Goal: Check status: Check status

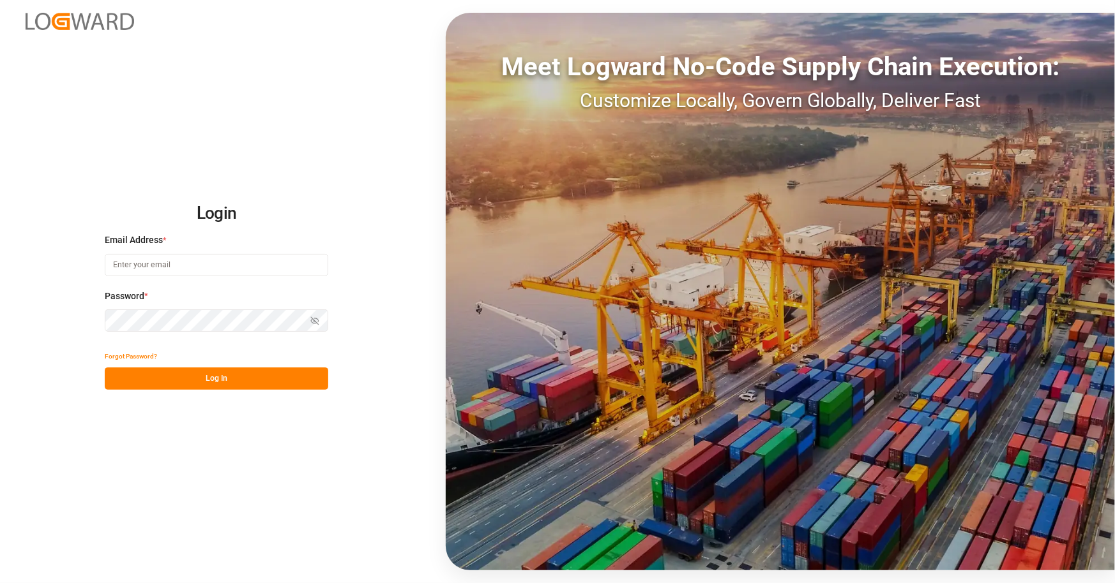
type input "[EMAIL_ADDRESS][PERSON_NAME][DOMAIN_NAME]"
click at [232, 373] on button "Log In" at bounding box center [216, 379] width 223 height 22
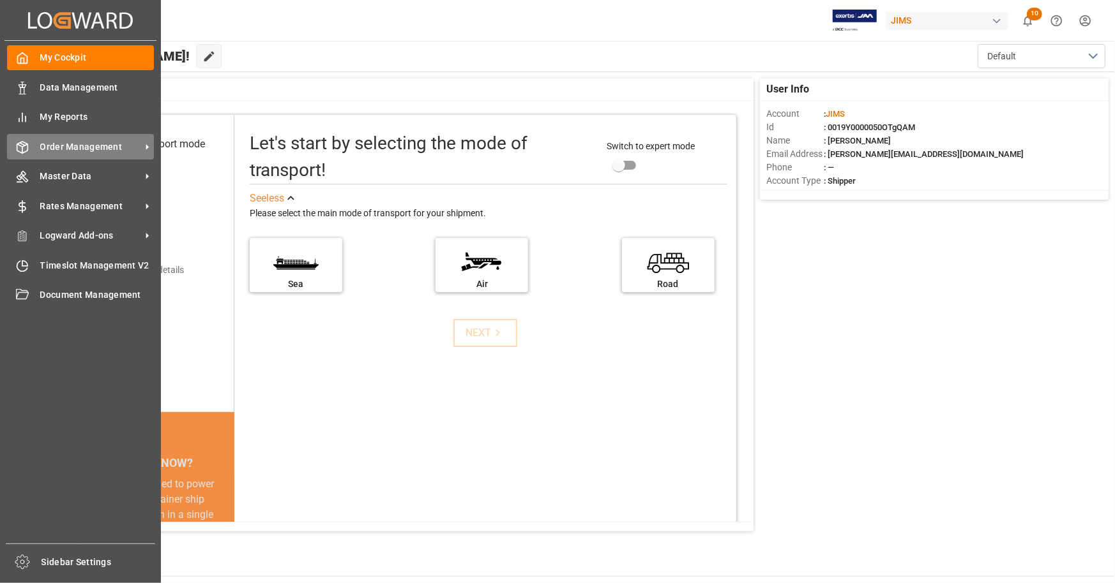
click at [76, 148] on span "Order Management" at bounding box center [90, 146] width 101 height 13
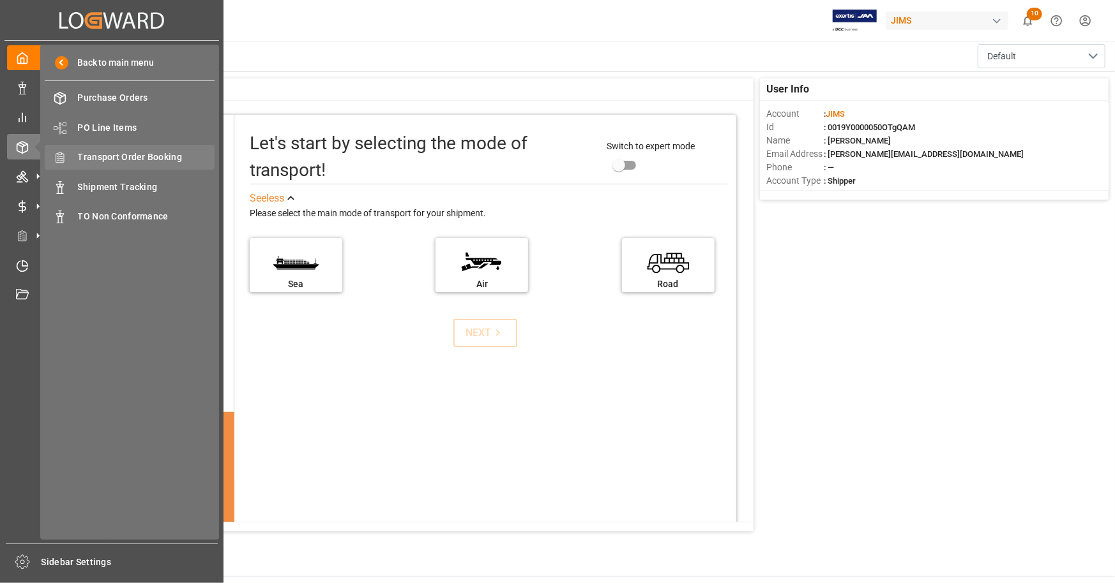
click at [156, 160] on span "Transport Order Booking" at bounding box center [146, 157] width 137 height 13
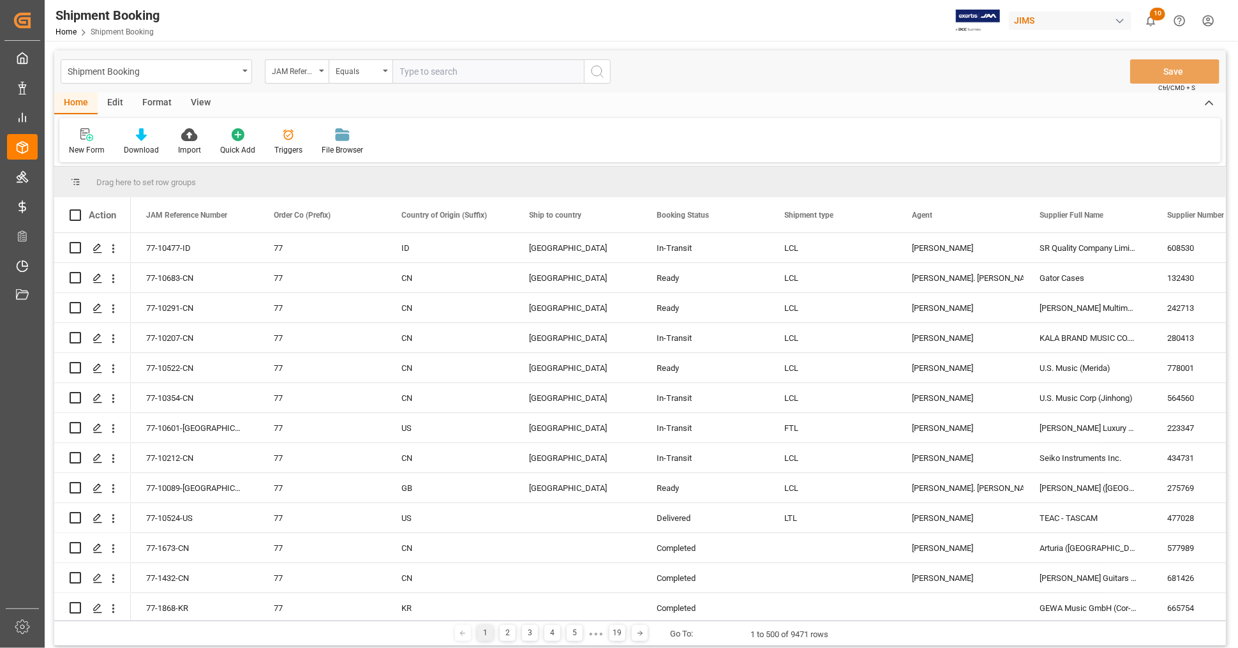
click at [451, 72] on input "text" at bounding box center [489, 71] width 192 height 24
type input "22-9783-CN"
click at [605, 73] on button "search button" at bounding box center [597, 71] width 27 height 24
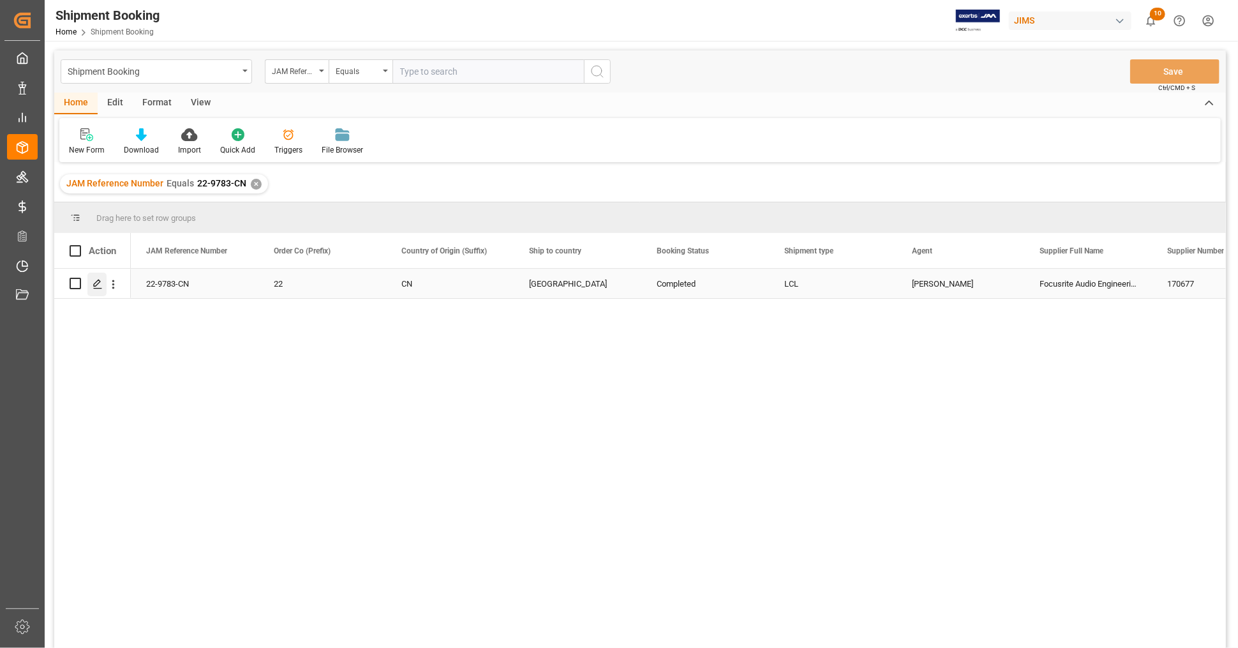
click at [100, 283] on icon "Press SPACE to select this row." at bounding box center [98, 284] width 10 height 10
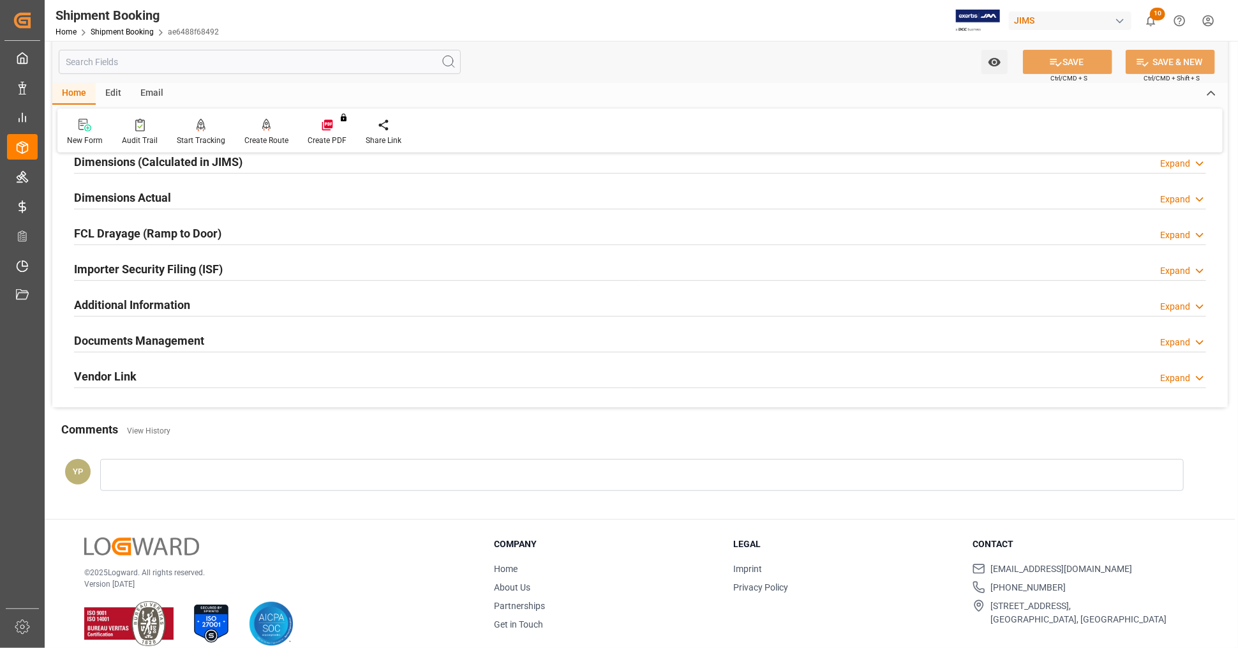
scroll to position [310, 0]
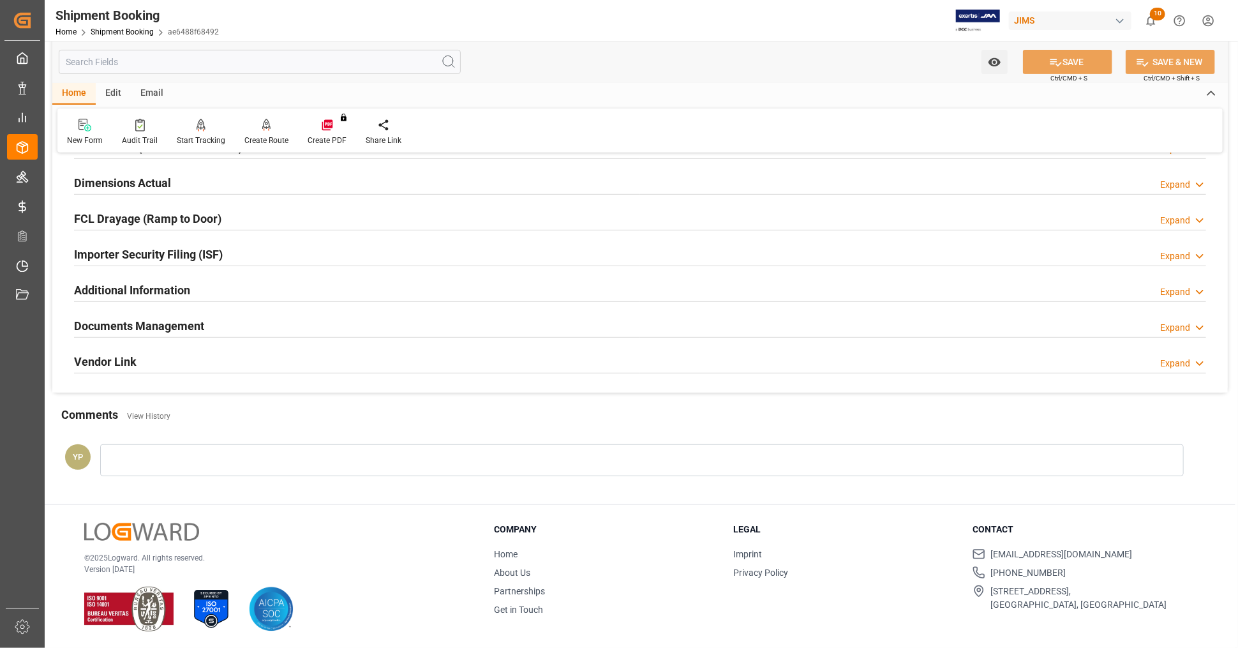
click at [224, 333] on div "Documents Management Expand" at bounding box center [640, 325] width 1133 height 24
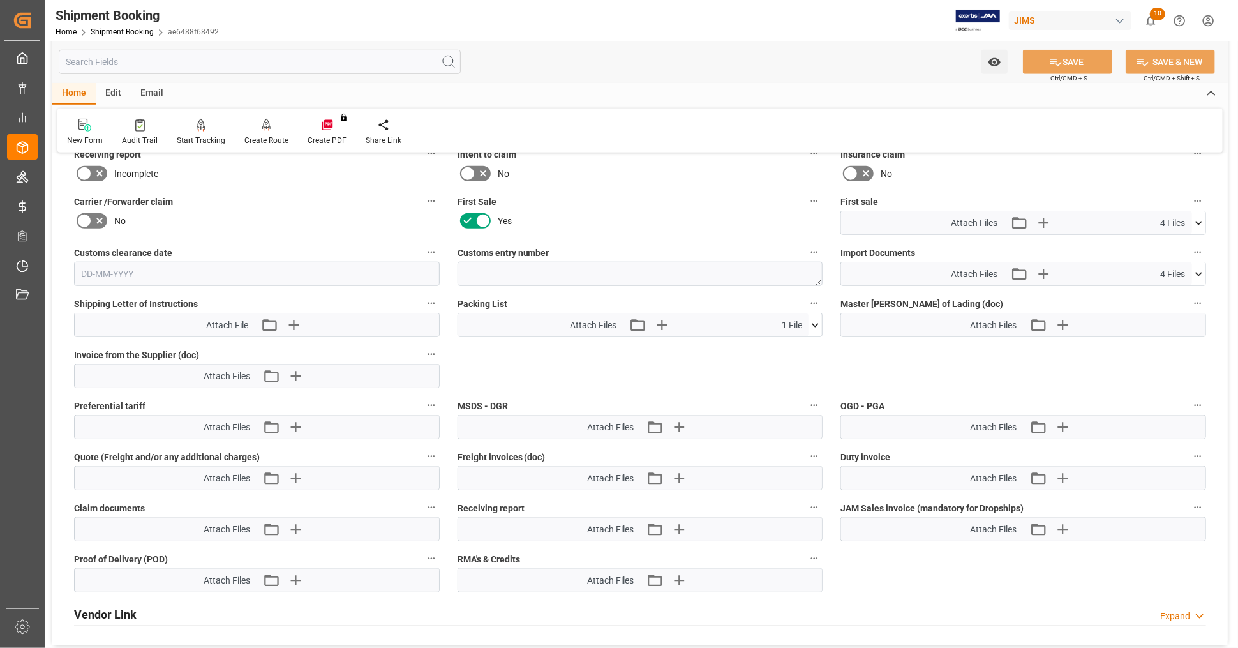
scroll to position [523, 0]
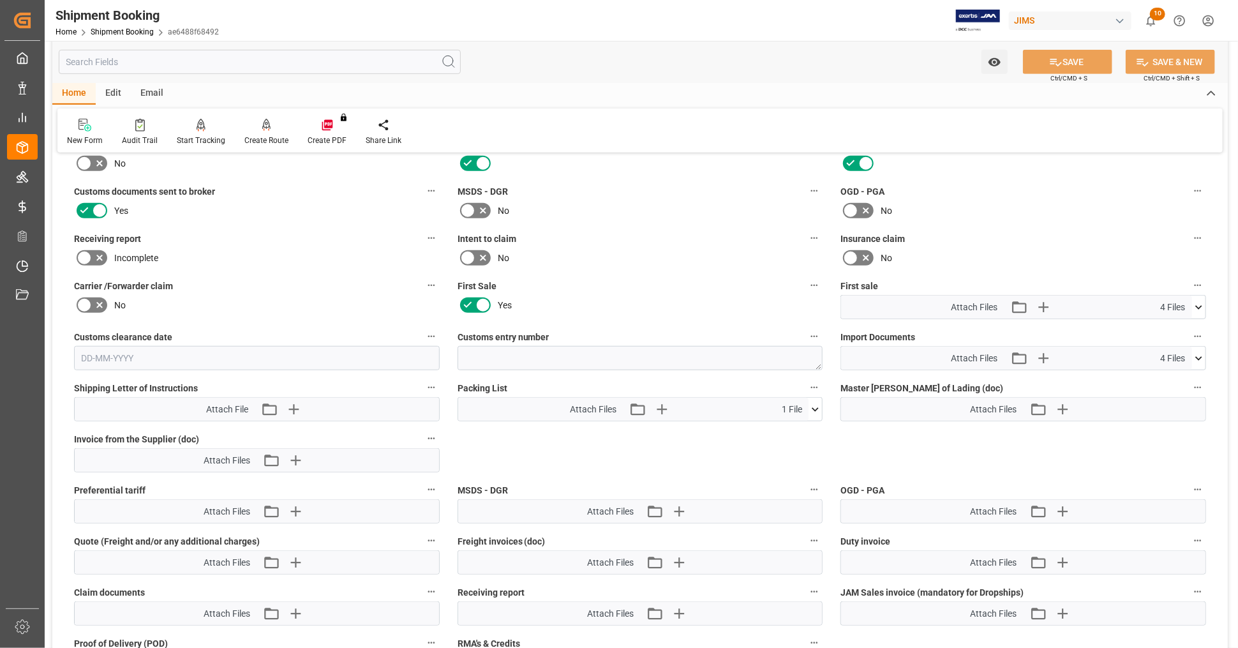
click at [1114, 302] on icon at bounding box center [1199, 307] width 13 height 13
click at [1114, 353] on icon at bounding box center [1166, 358] width 10 height 10
click at [1114, 326] on icon at bounding box center [1166, 331] width 10 height 10
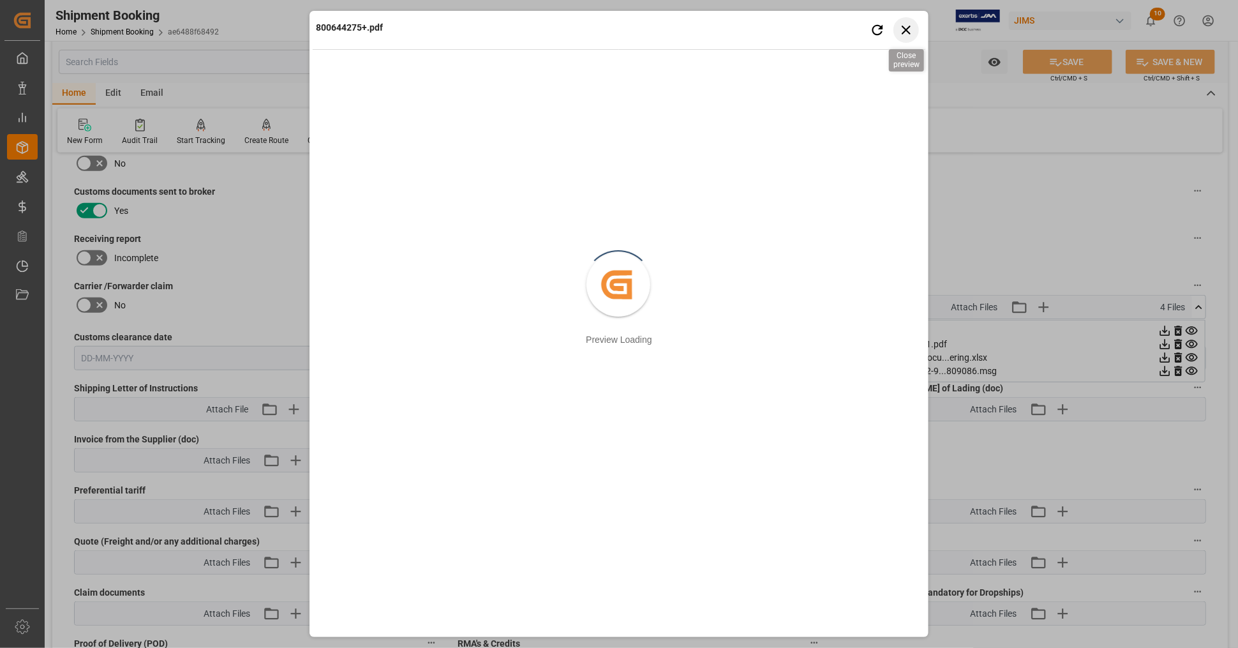
click at [904, 30] on icon "button" at bounding box center [907, 30] width 16 height 16
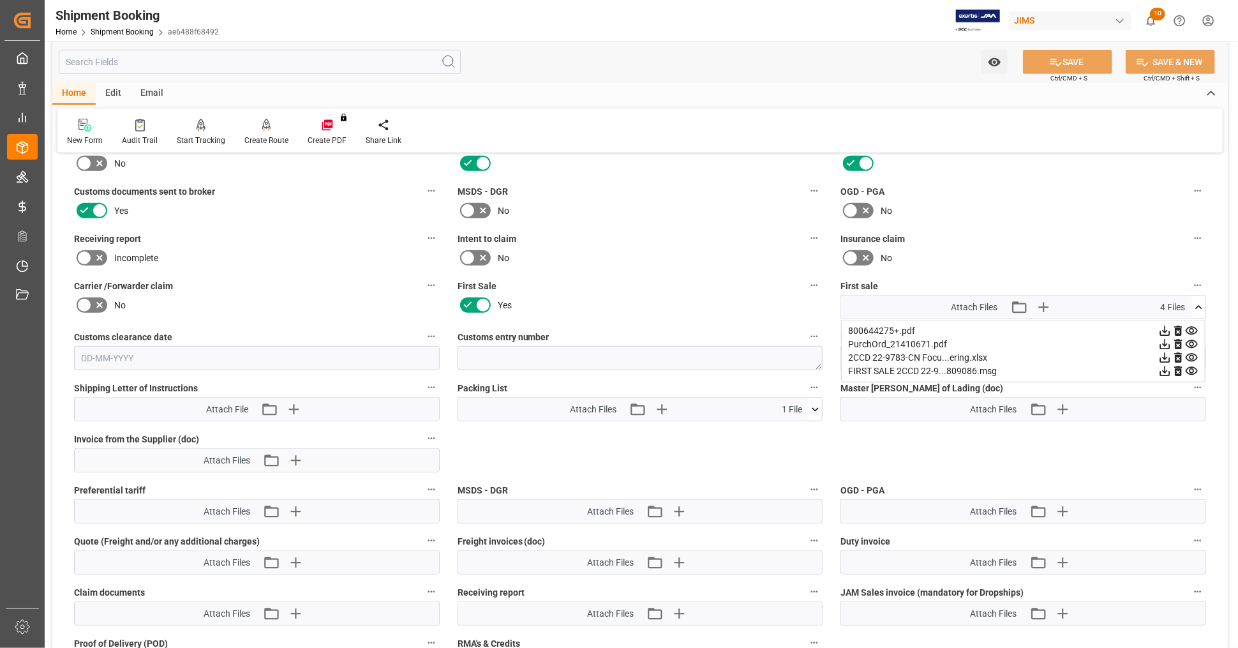
click at [1114, 327] on icon at bounding box center [1166, 331] width 10 height 10
click at [1114, 301] on icon at bounding box center [1199, 307] width 13 height 13
click at [1114, 353] on span "4 Files" at bounding box center [1173, 358] width 25 height 13
click at [1114, 353] on icon at bounding box center [1199, 358] width 13 height 13
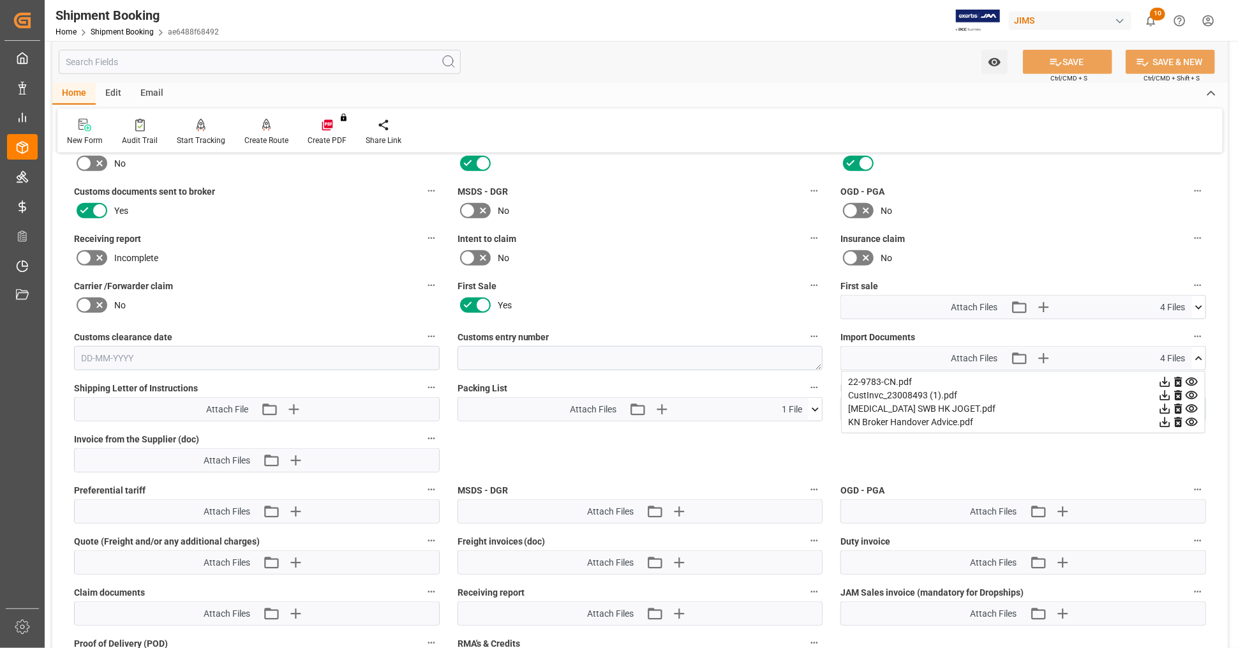
click at [1114, 406] on icon at bounding box center [1165, 408] width 13 height 13
click at [1114, 356] on icon at bounding box center [1199, 358] width 7 height 4
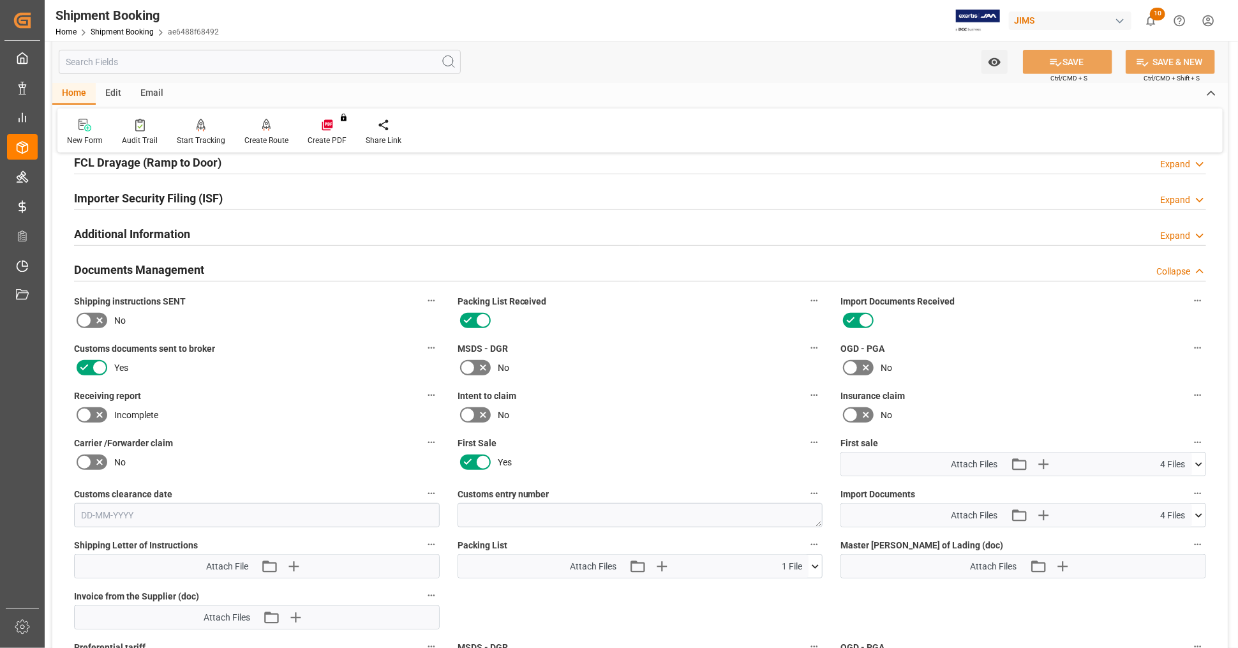
scroll to position [239, 0]
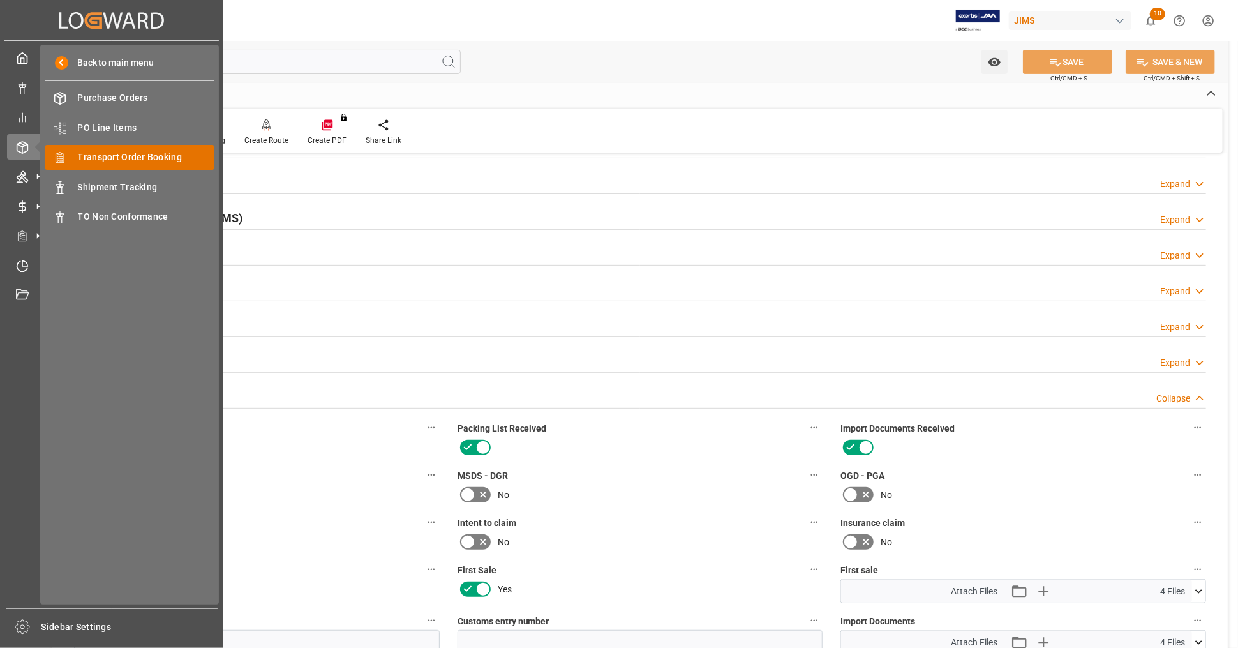
click at [161, 157] on span "Transport Order Booking" at bounding box center [146, 157] width 137 height 13
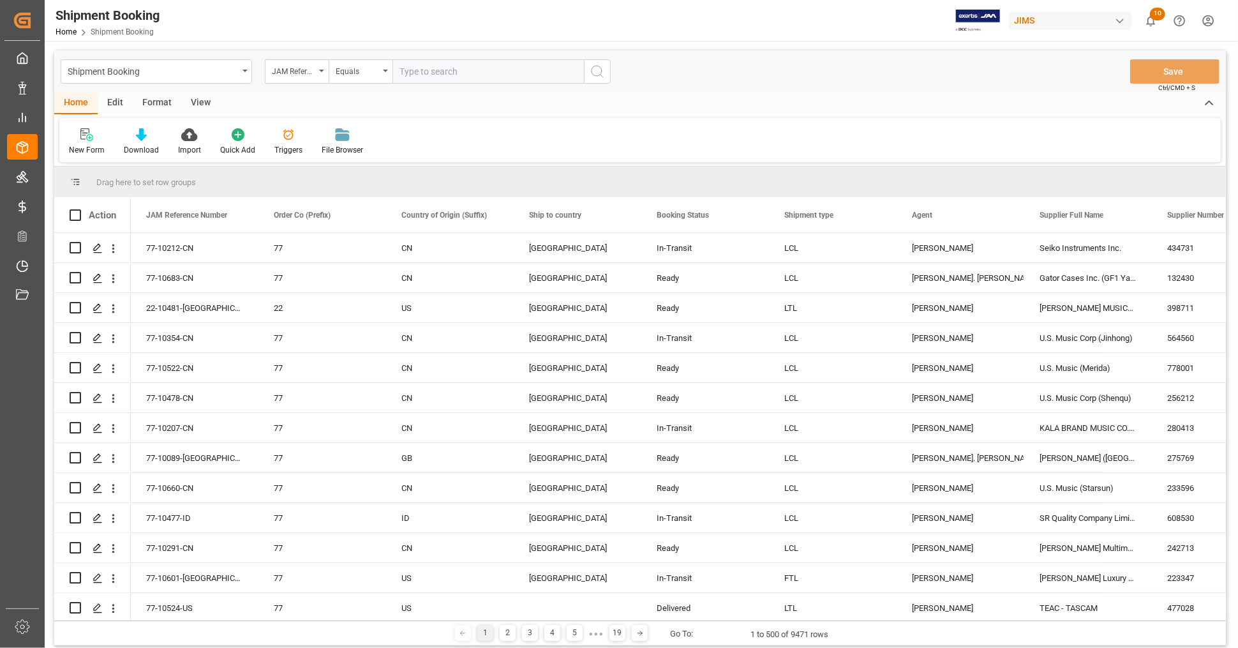
type input "22-9595-JP"
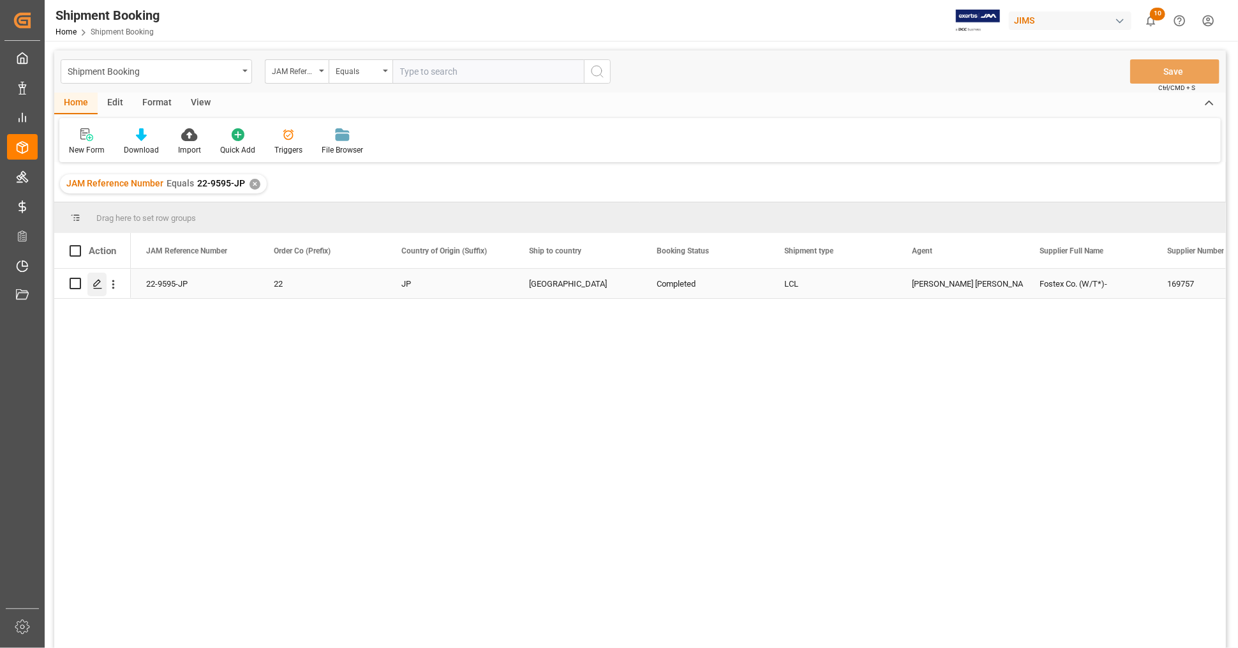
click at [99, 283] on icon "Press SPACE to select this row." at bounding box center [98, 284] width 10 height 10
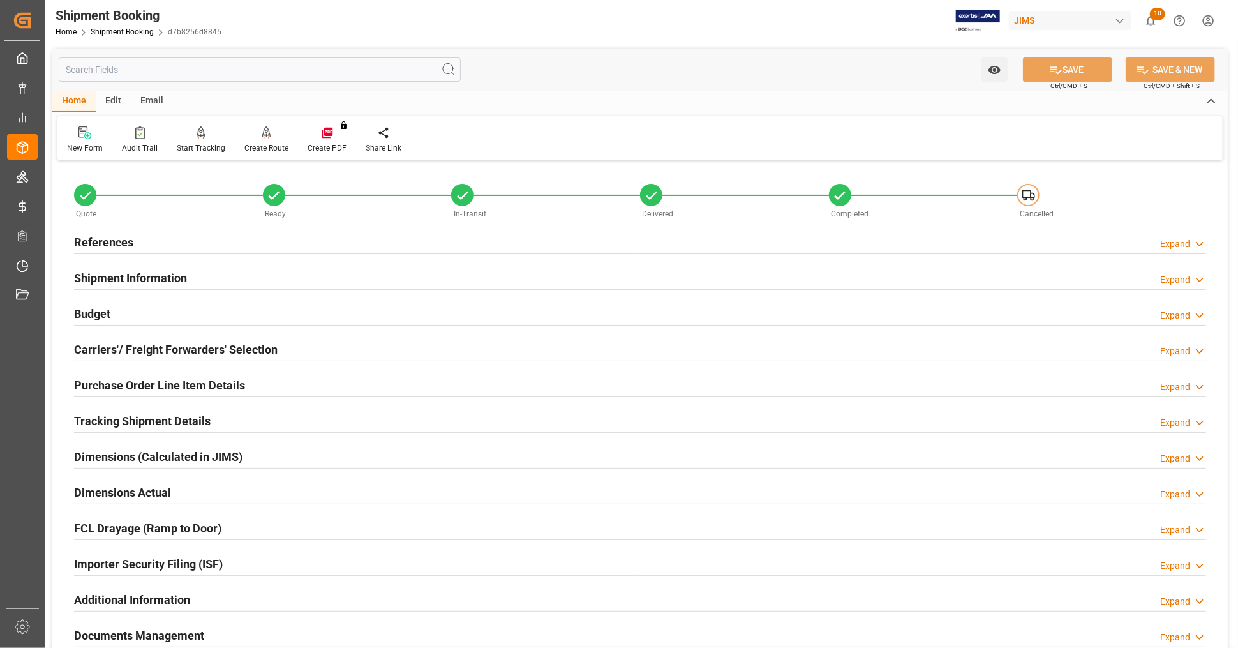
scroll to position [310, 0]
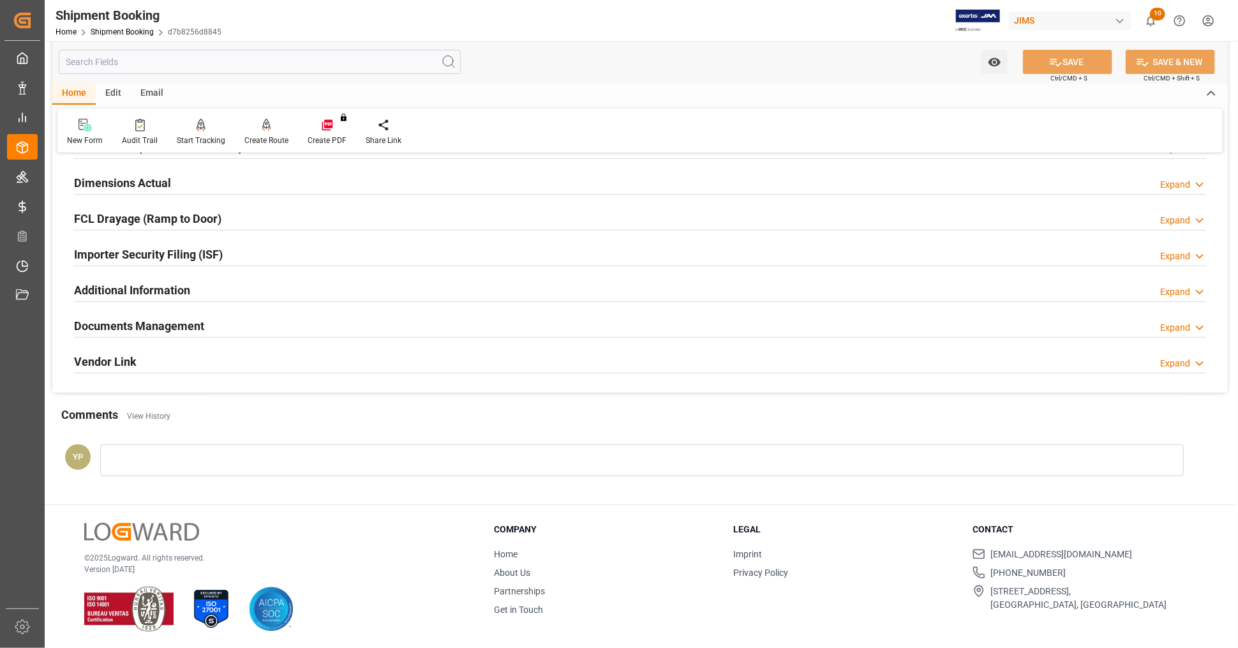
click at [178, 310] on div "Documents Management Expand" at bounding box center [640, 326] width 1150 height 36
click at [184, 322] on h2 "Documents Management" at bounding box center [139, 325] width 130 height 17
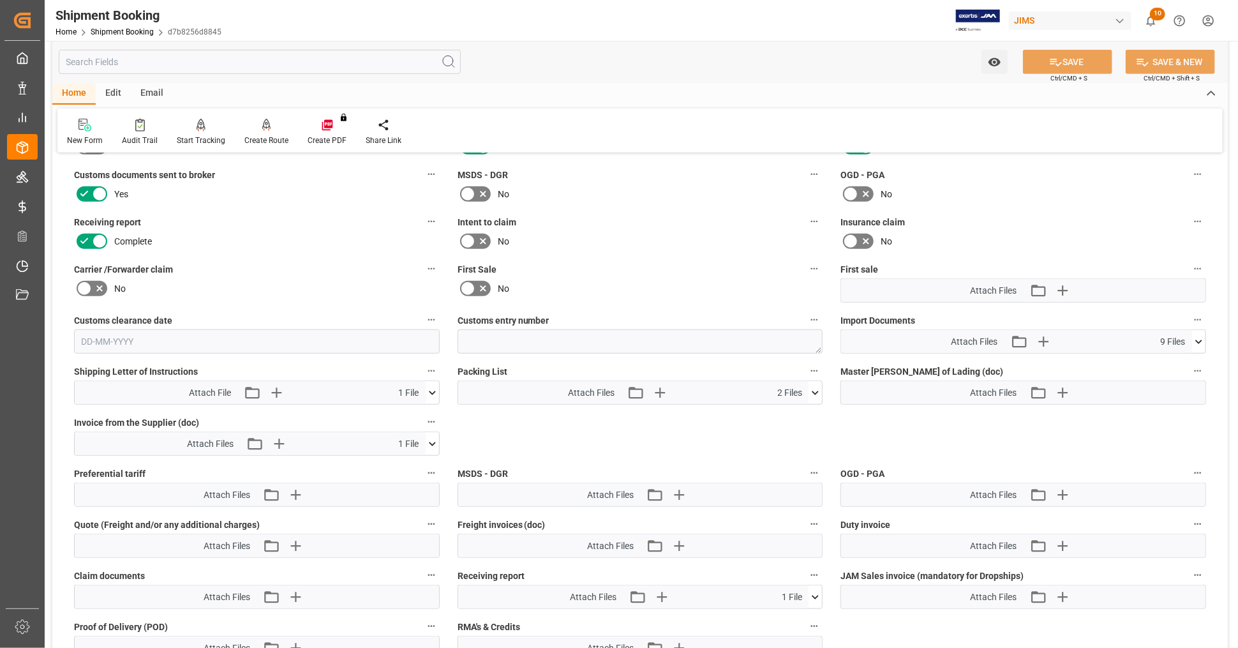
scroll to position [523, 0]
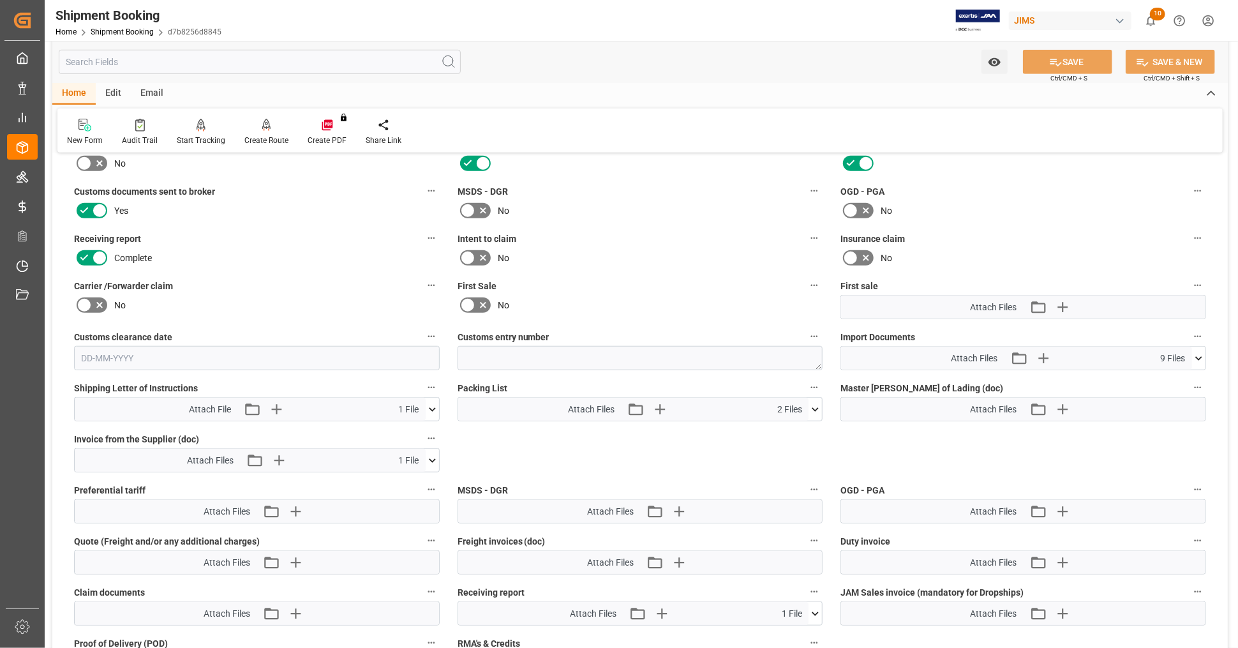
click at [1114, 356] on icon at bounding box center [1199, 358] width 7 height 4
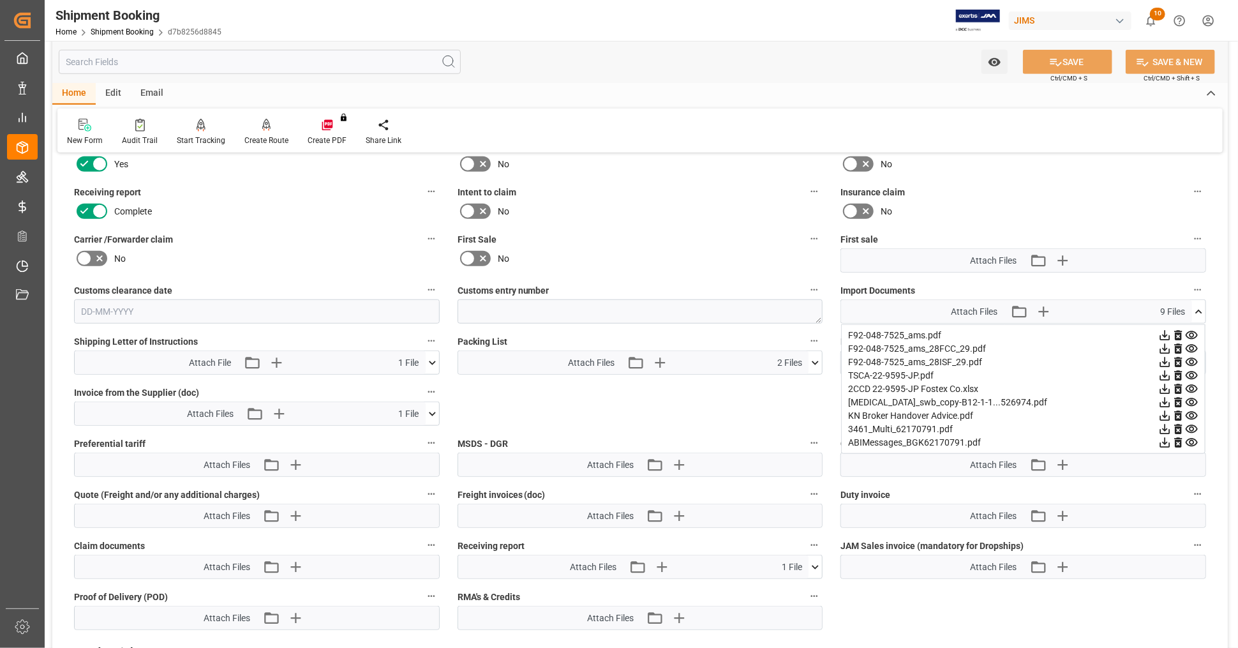
scroll to position [594, 0]
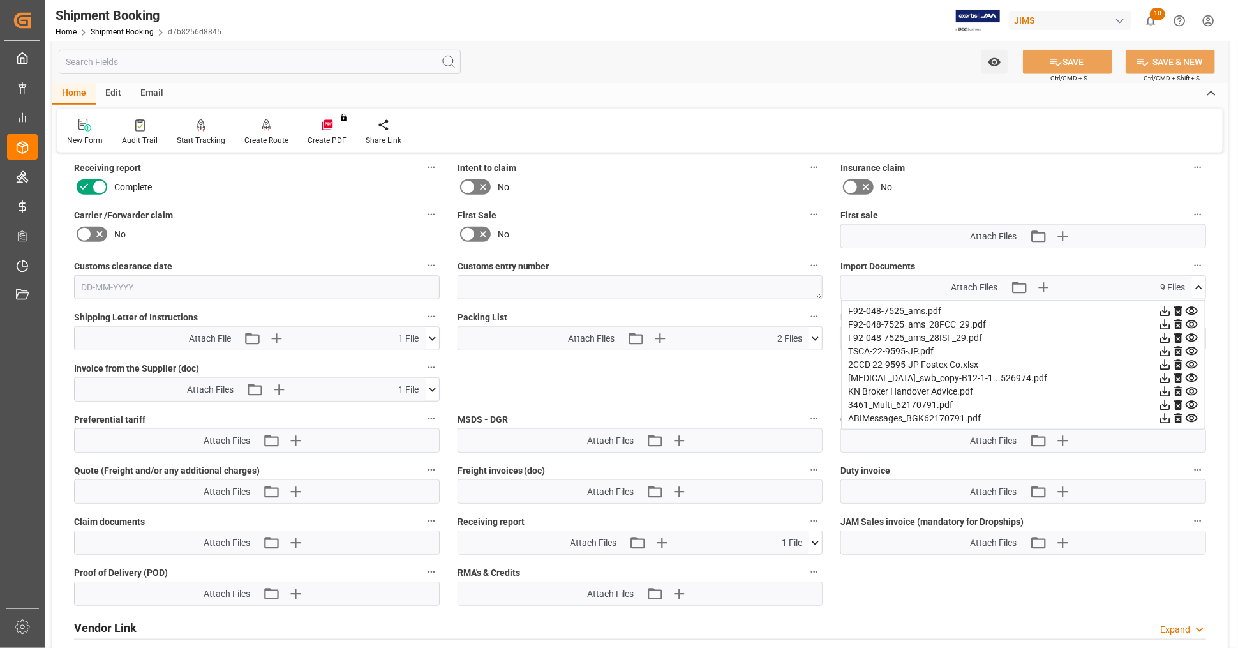
click at [1114, 359] on icon at bounding box center [1165, 364] width 13 height 13
click at [1114, 375] on icon at bounding box center [1166, 378] width 10 height 10
click at [1114, 306] on icon at bounding box center [1166, 311] width 10 height 10
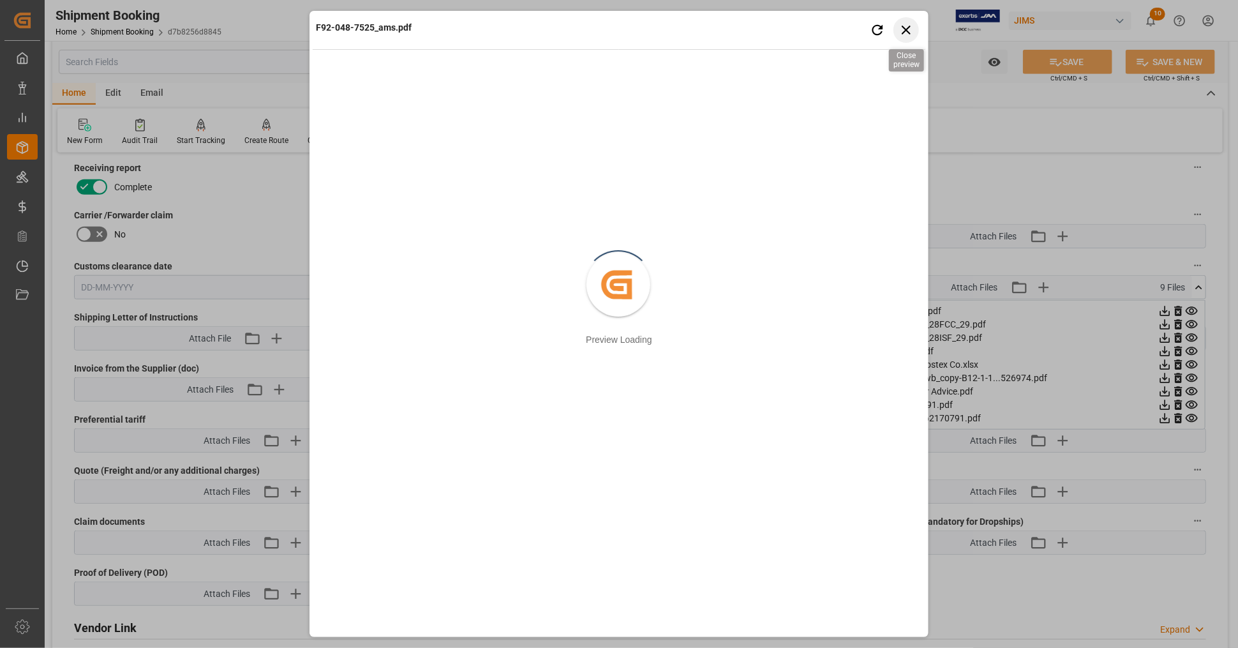
click at [907, 22] on icon "button" at bounding box center [907, 30] width 16 height 16
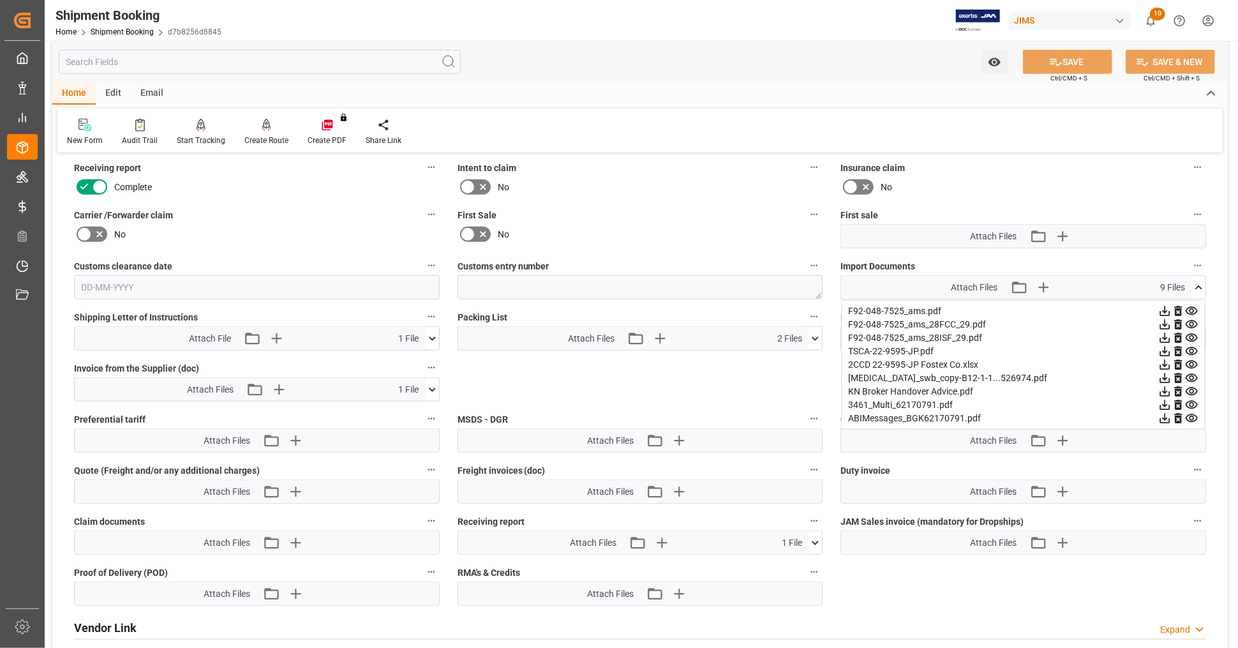
click at [1114, 308] on icon at bounding box center [1166, 311] width 10 height 10
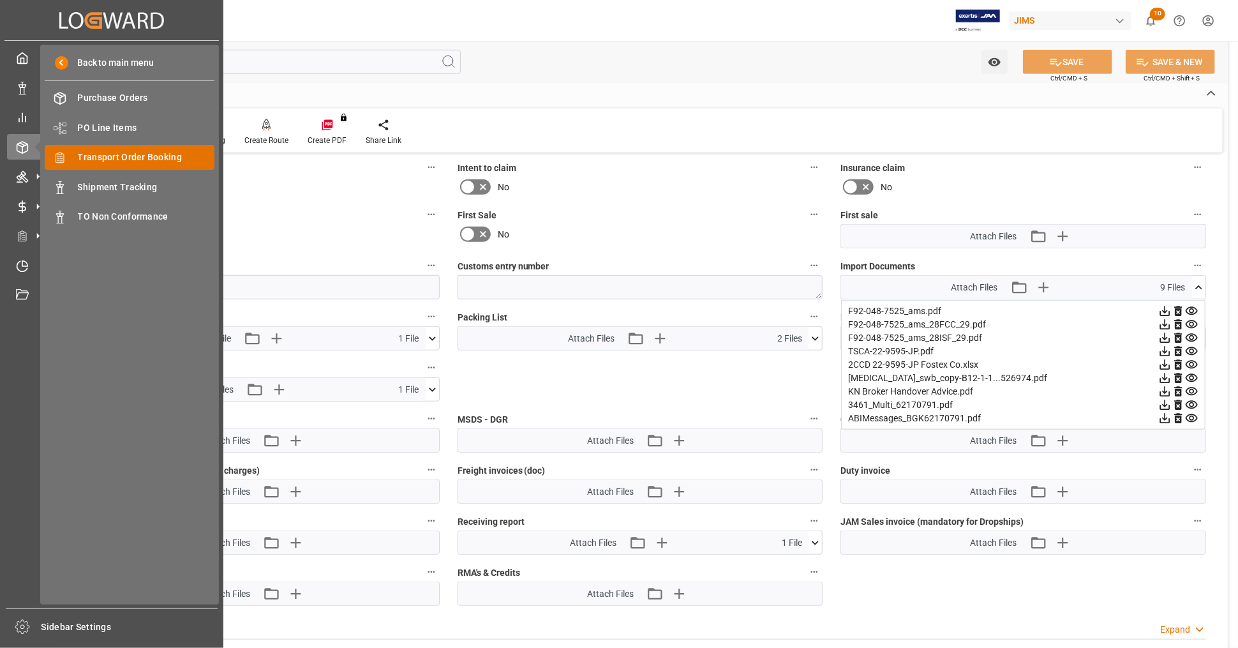
click at [171, 146] on div "Transport Order Booking Transport Order Booking" at bounding box center [130, 157] width 170 height 25
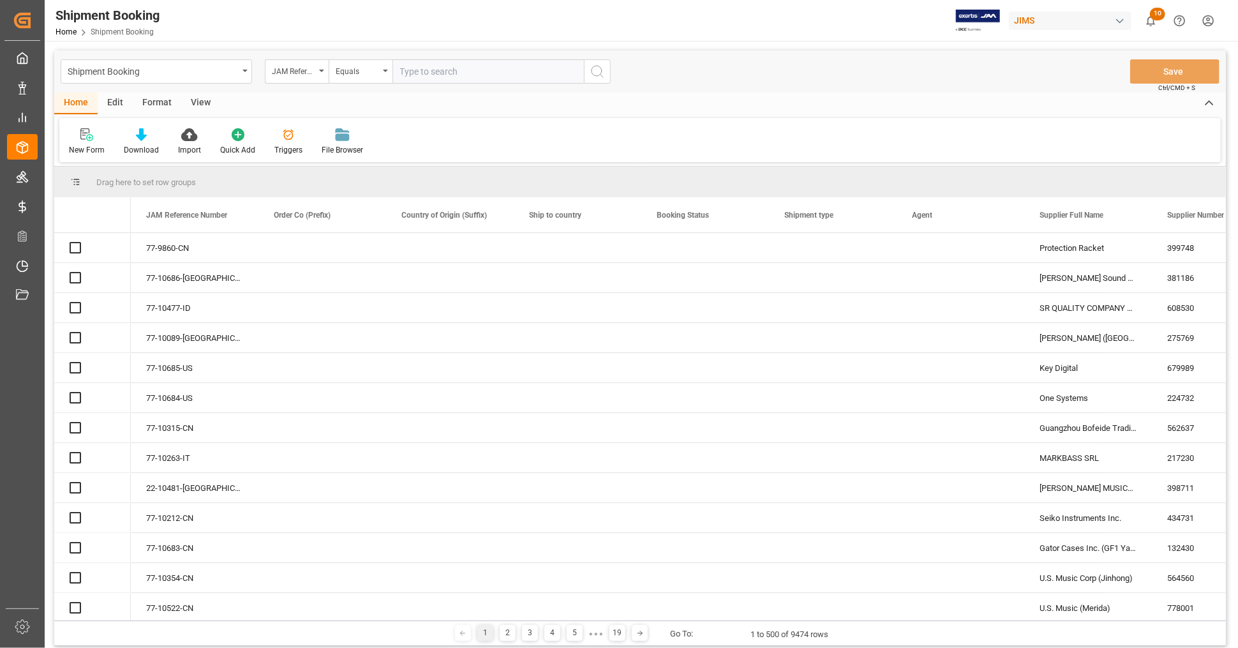
click at [446, 70] on input "text" at bounding box center [489, 71] width 192 height 24
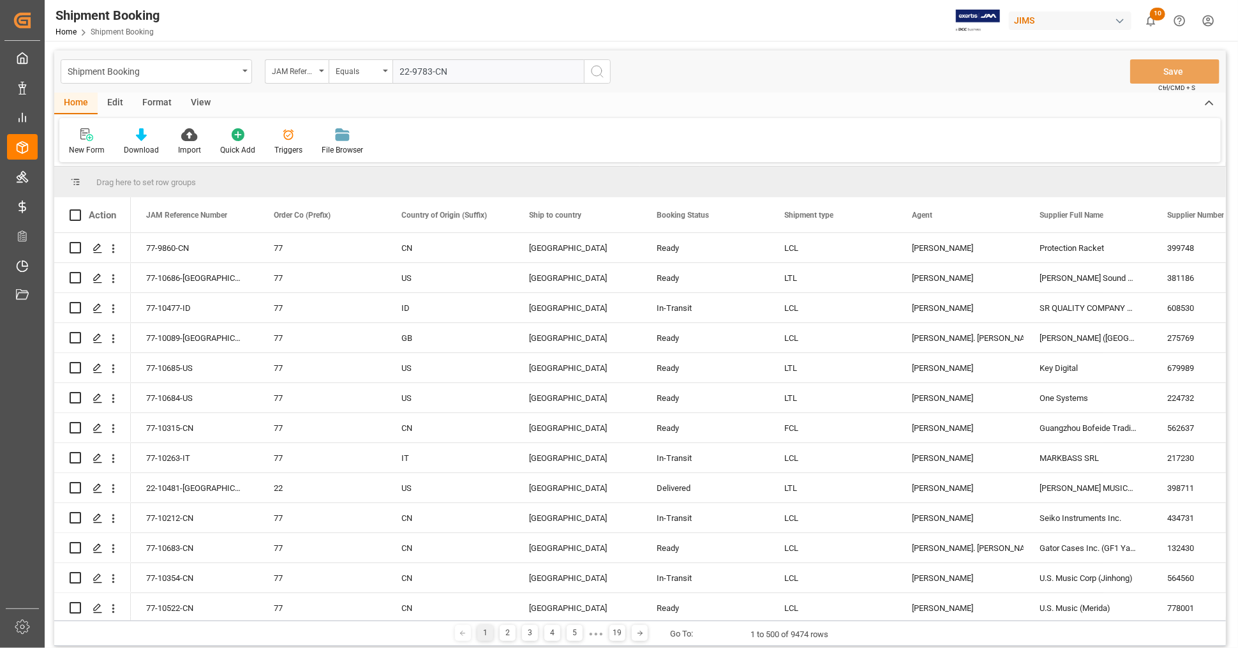
type input "22-9783-CN"
click at [595, 72] on icon "search button" at bounding box center [597, 71] width 15 height 15
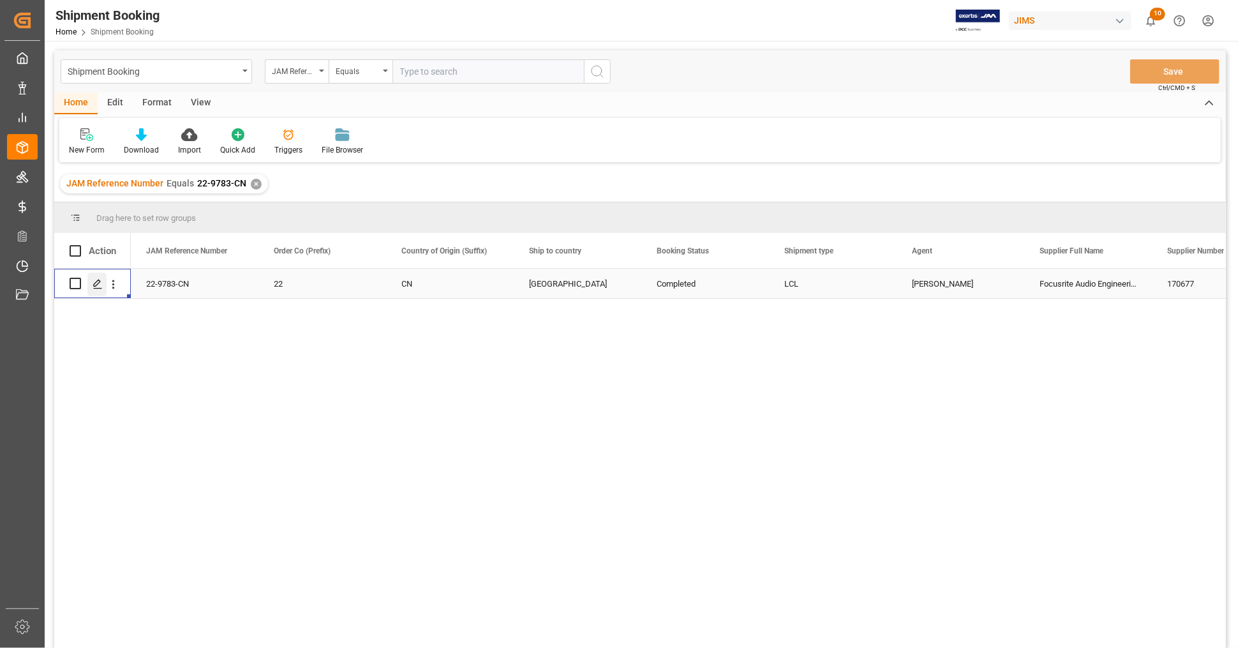
click at [93, 282] on icon "Press SPACE to select this row." at bounding box center [98, 284] width 10 height 10
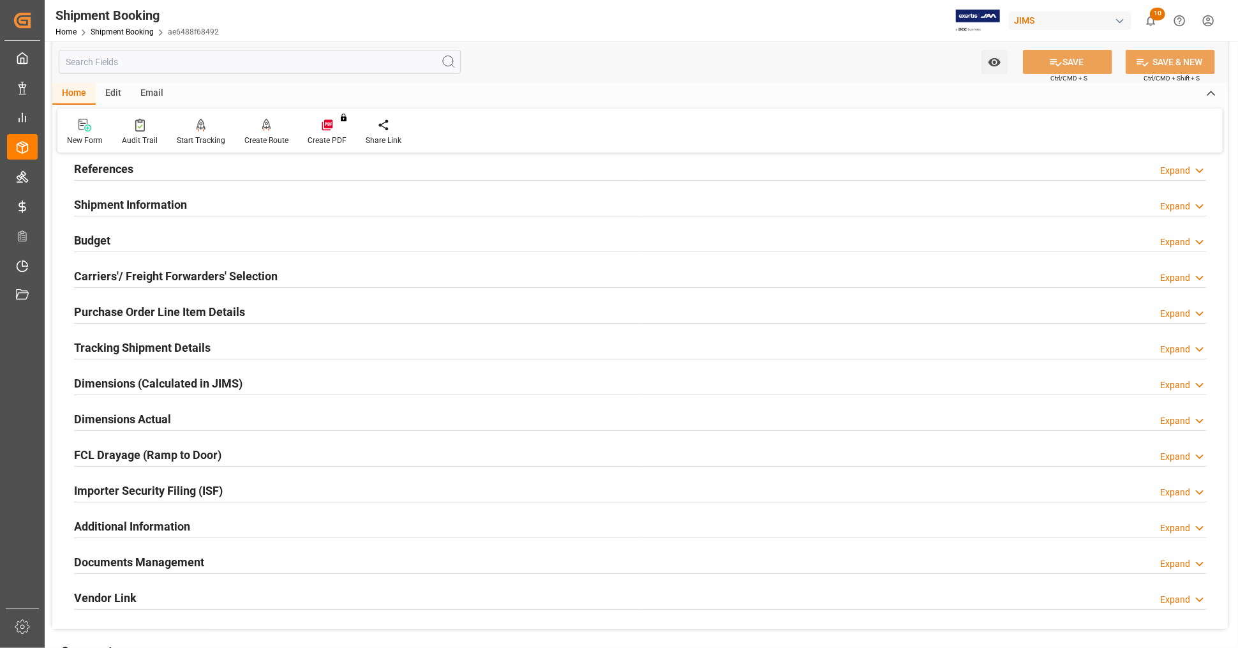
scroll to position [213, 0]
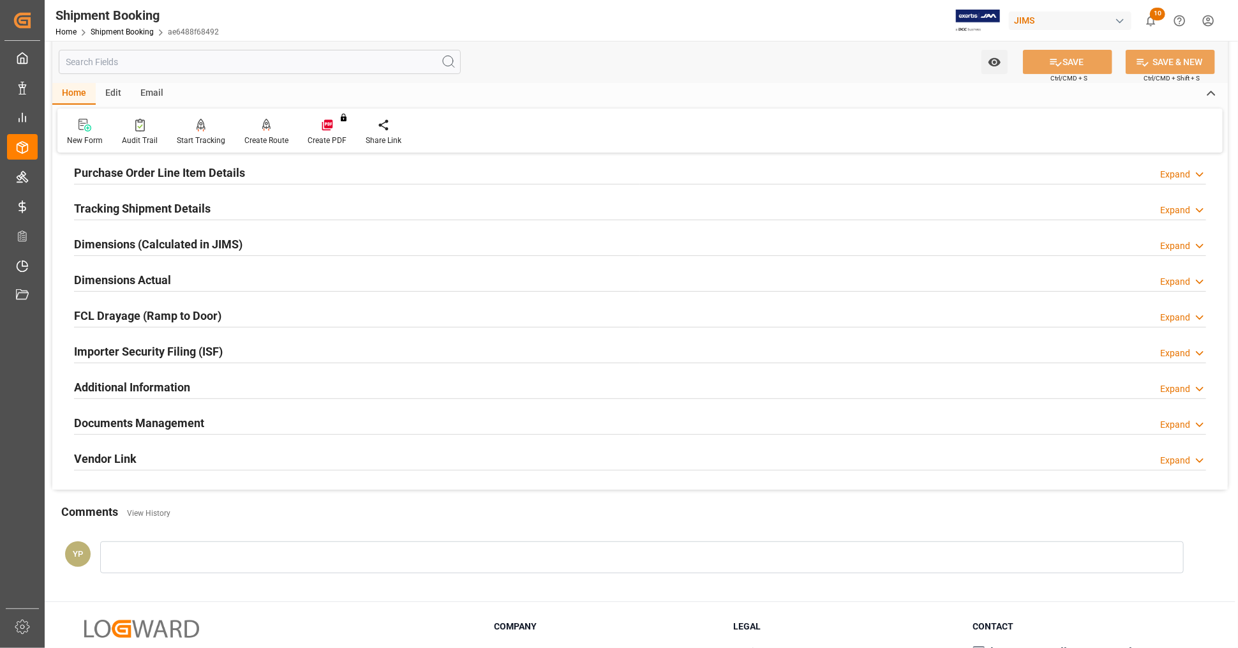
click at [278, 418] on div "Documents Management Expand" at bounding box center [640, 422] width 1133 height 24
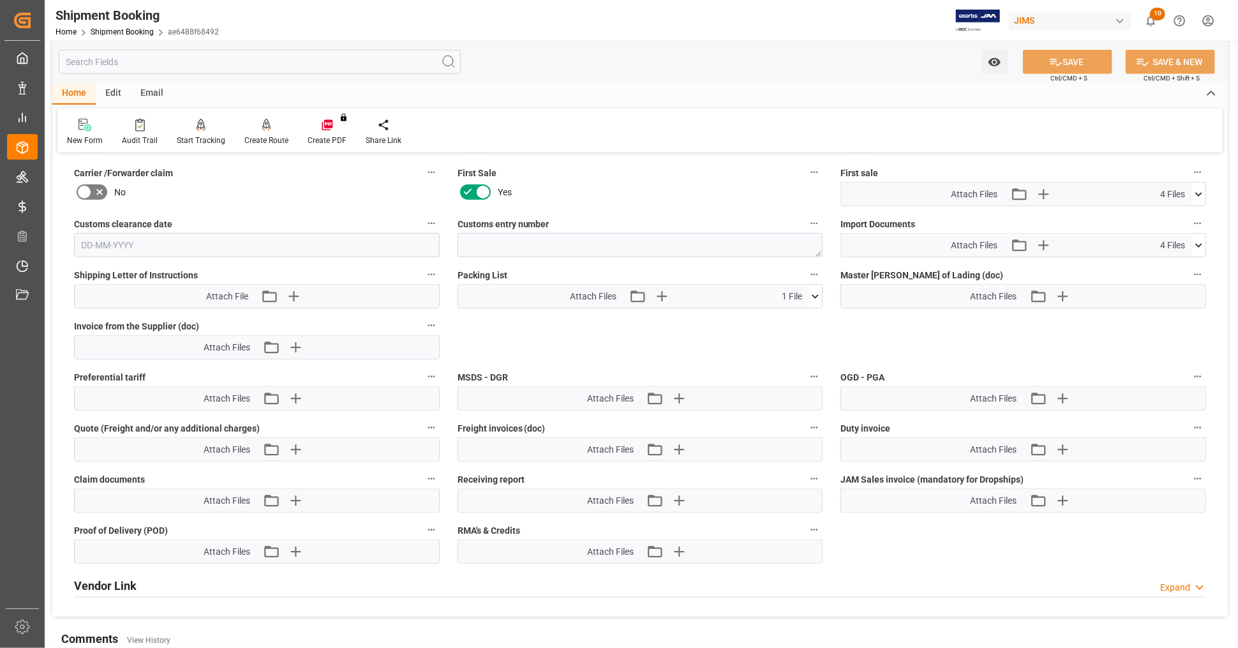
scroll to position [638, 0]
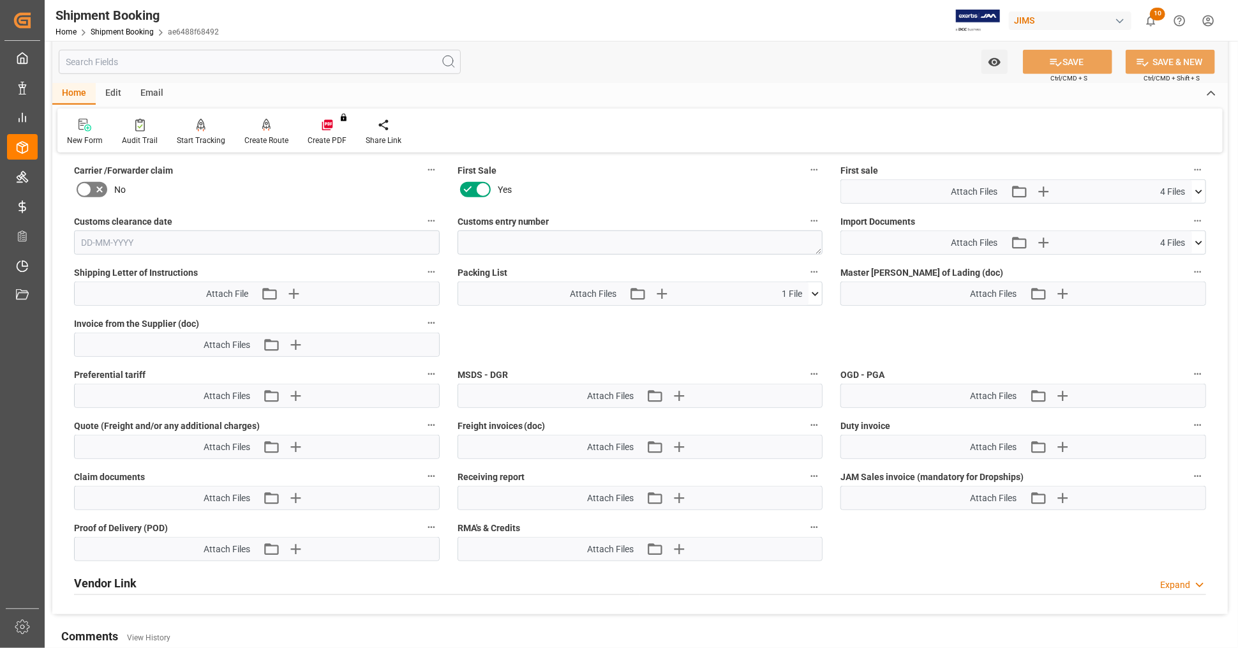
click at [1114, 185] on icon at bounding box center [1199, 191] width 13 height 13
click at [1114, 238] on icon at bounding box center [1166, 242] width 10 height 10
click at [1114, 209] on icon at bounding box center [1165, 215] width 13 height 13
click at [1114, 189] on icon at bounding box center [1199, 191] width 13 height 13
click at [1114, 241] on icon at bounding box center [1199, 242] width 13 height 13
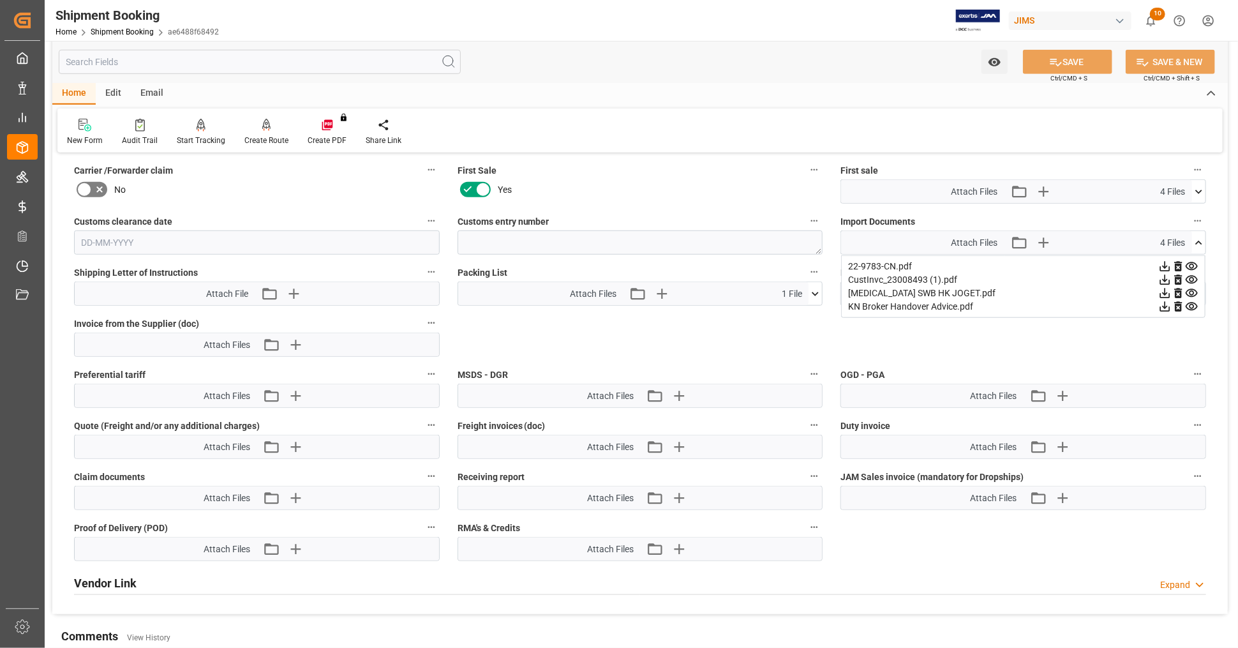
click at [1114, 289] on icon at bounding box center [1166, 294] width 10 height 10
click at [1114, 241] on icon at bounding box center [1199, 243] width 7 height 4
